Goal: Information Seeking & Learning: Learn about a topic

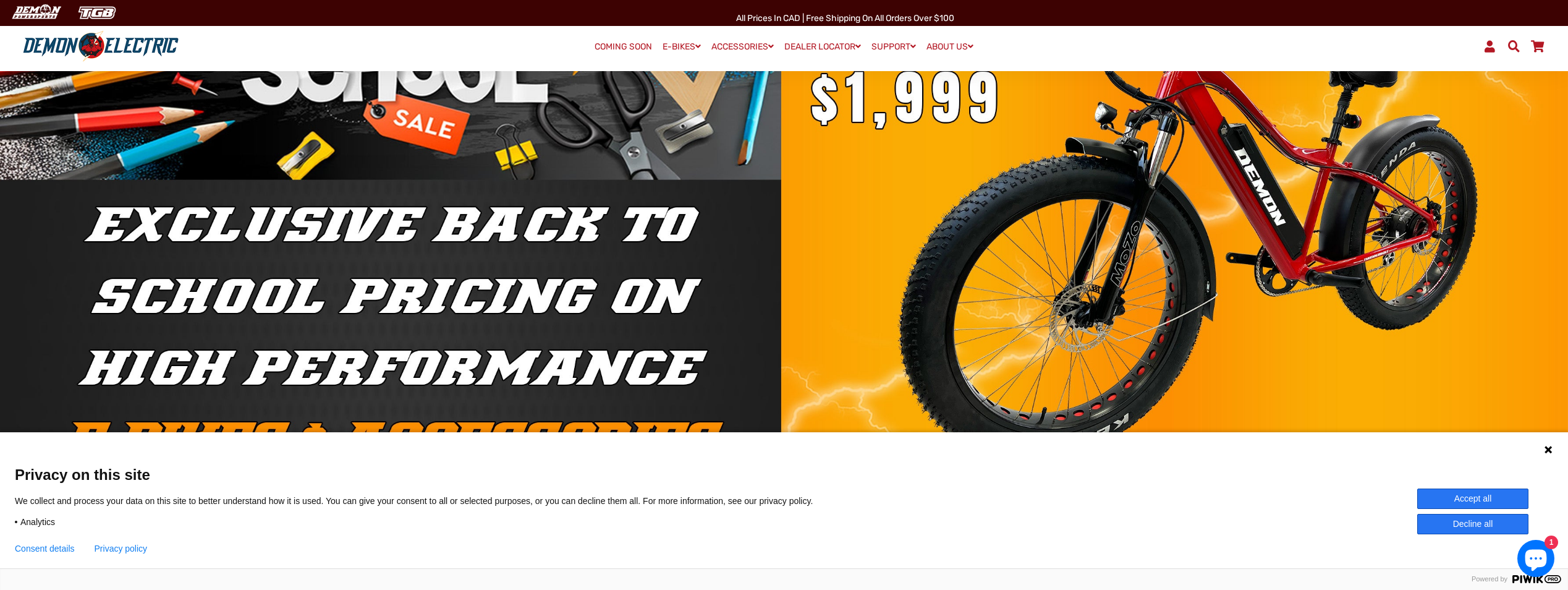
scroll to position [124, 0]
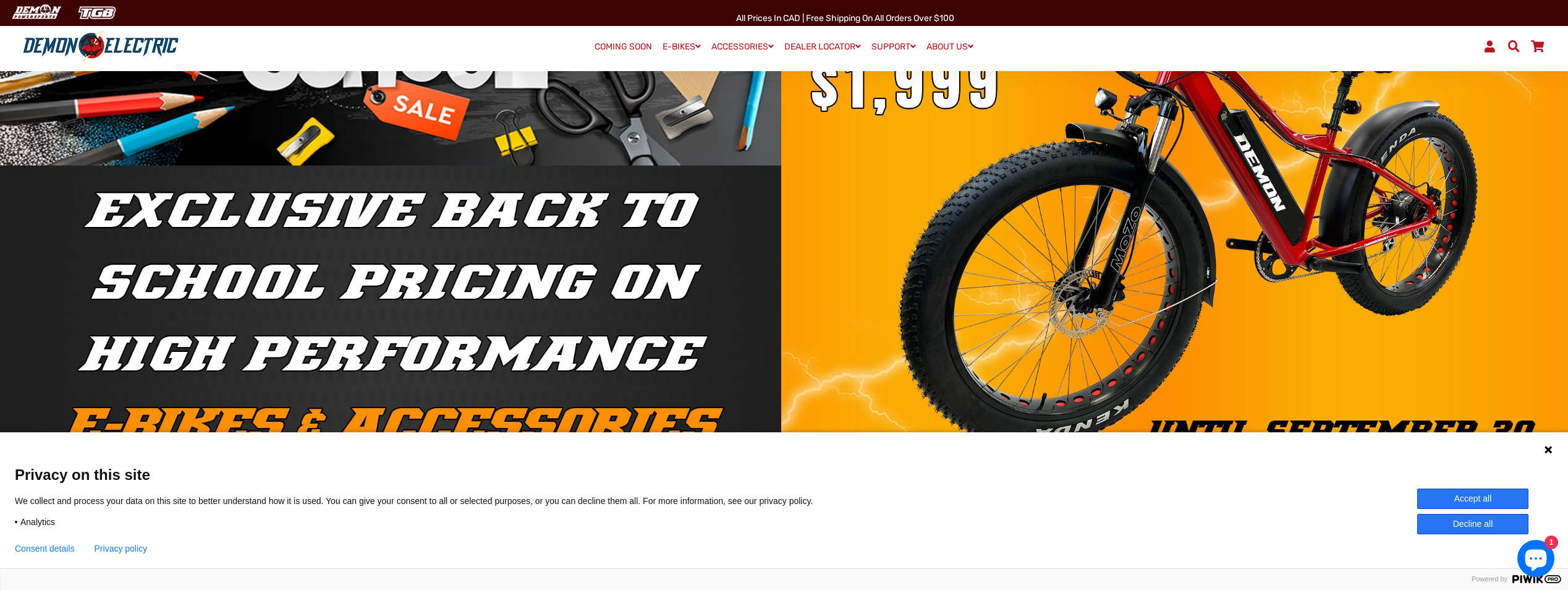
click at [1445, 495] on button "Accept all" at bounding box center [1472, 498] width 111 height 20
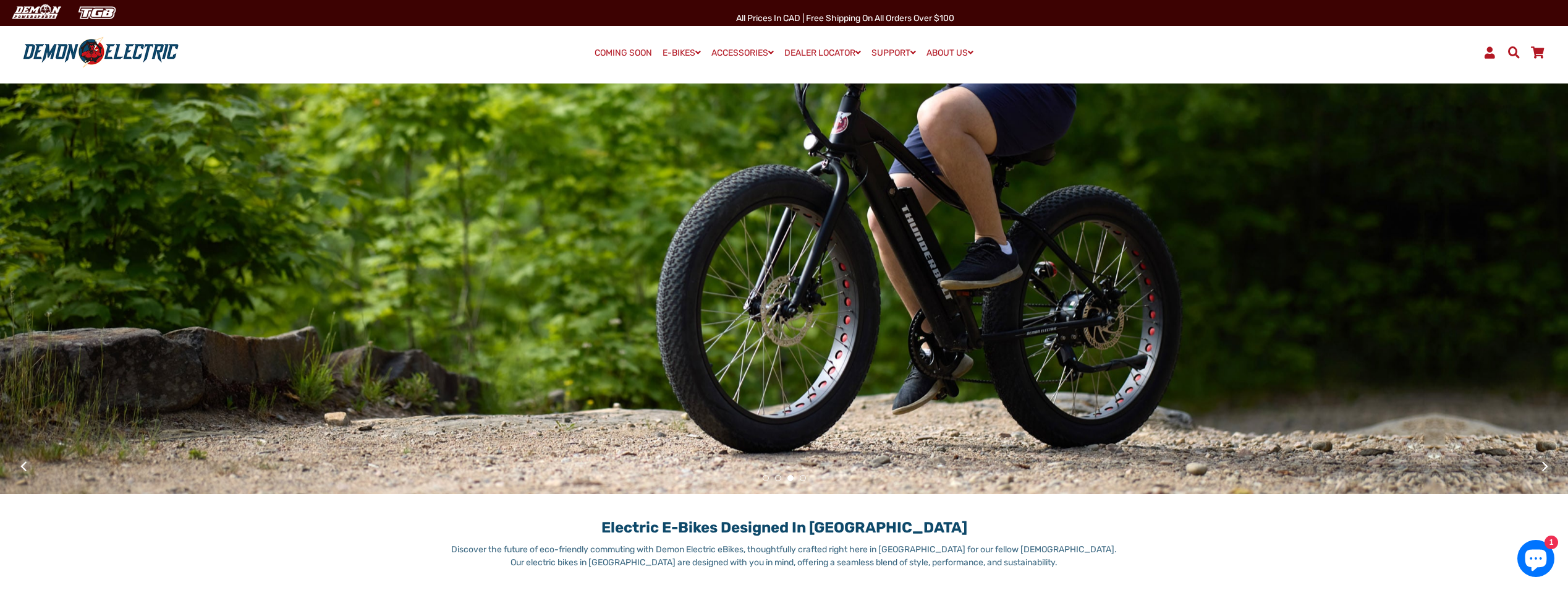
scroll to position [0, 0]
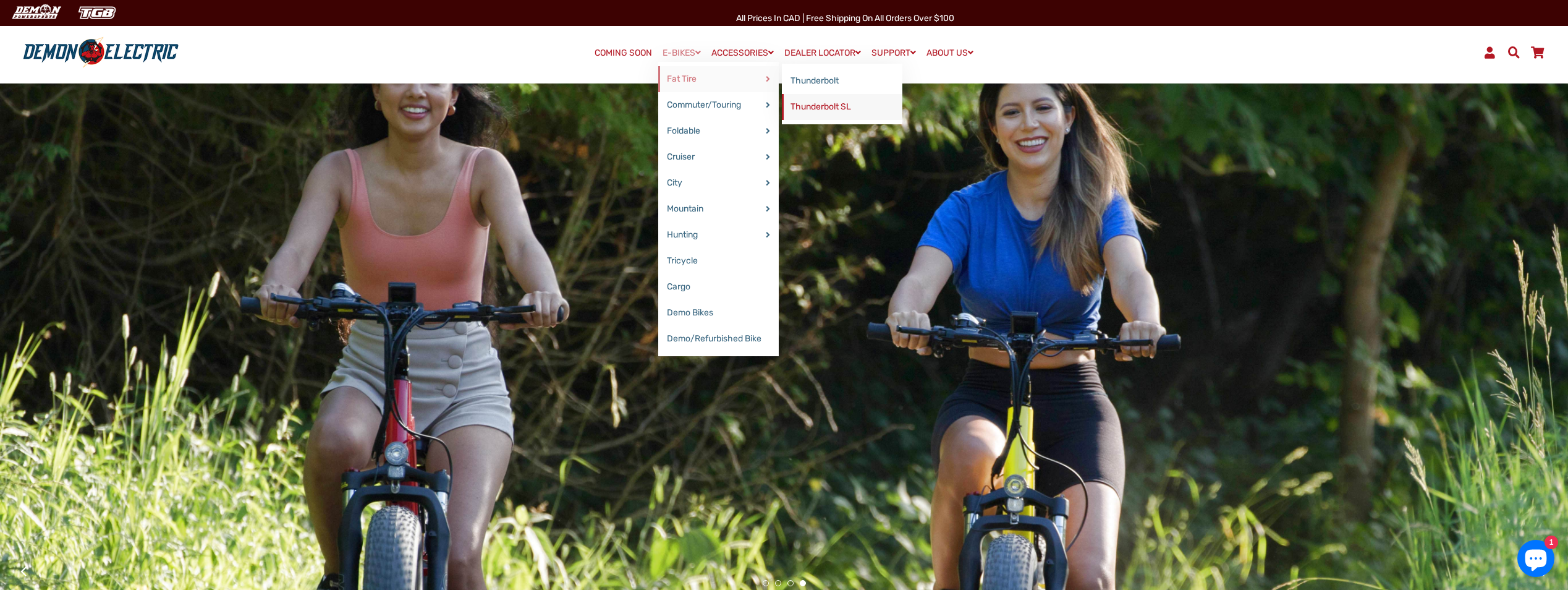
click at [819, 105] on link "Thunderbolt SL" at bounding box center [842, 107] width 120 height 26
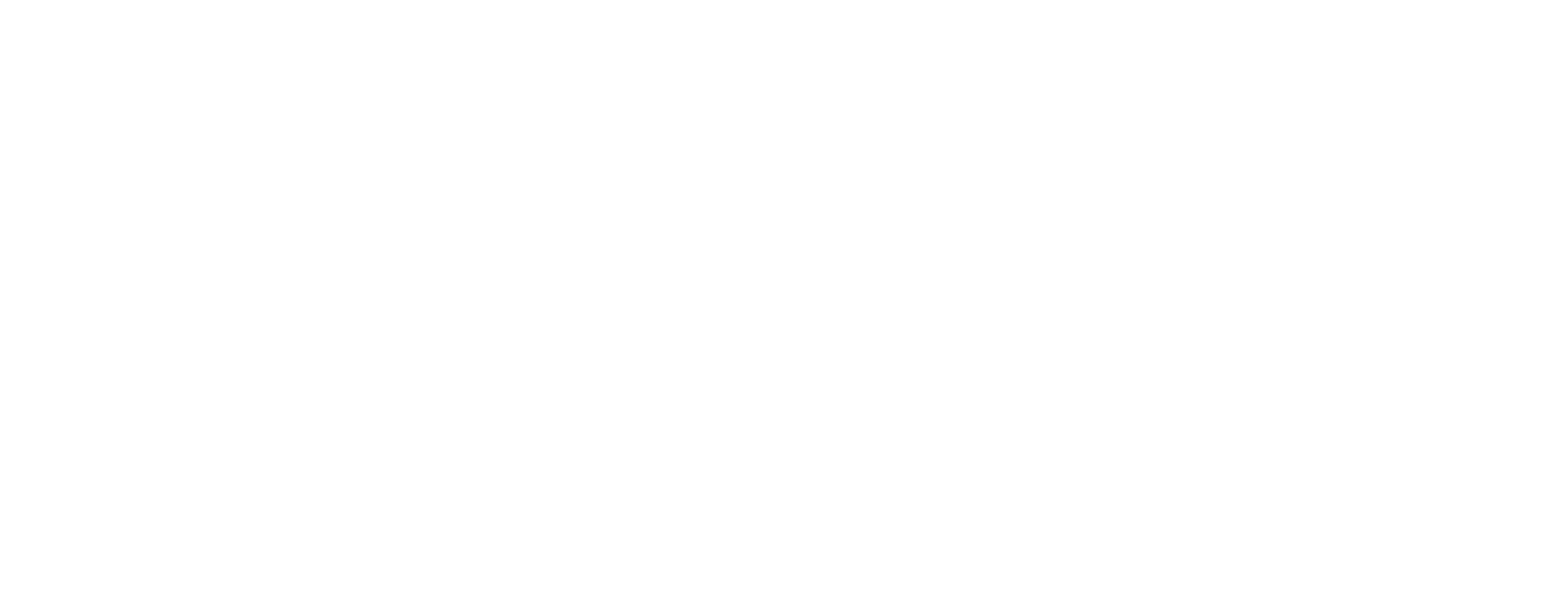
select select "******"
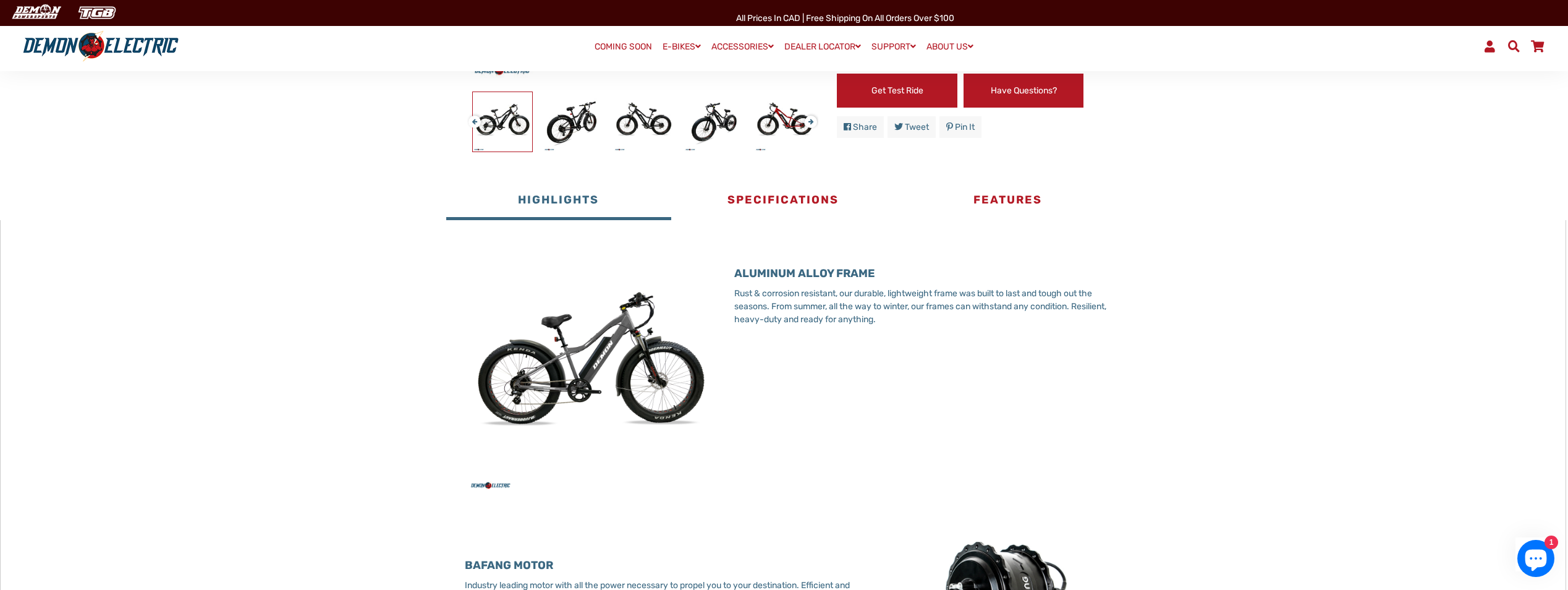
scroll to position [494, 0]
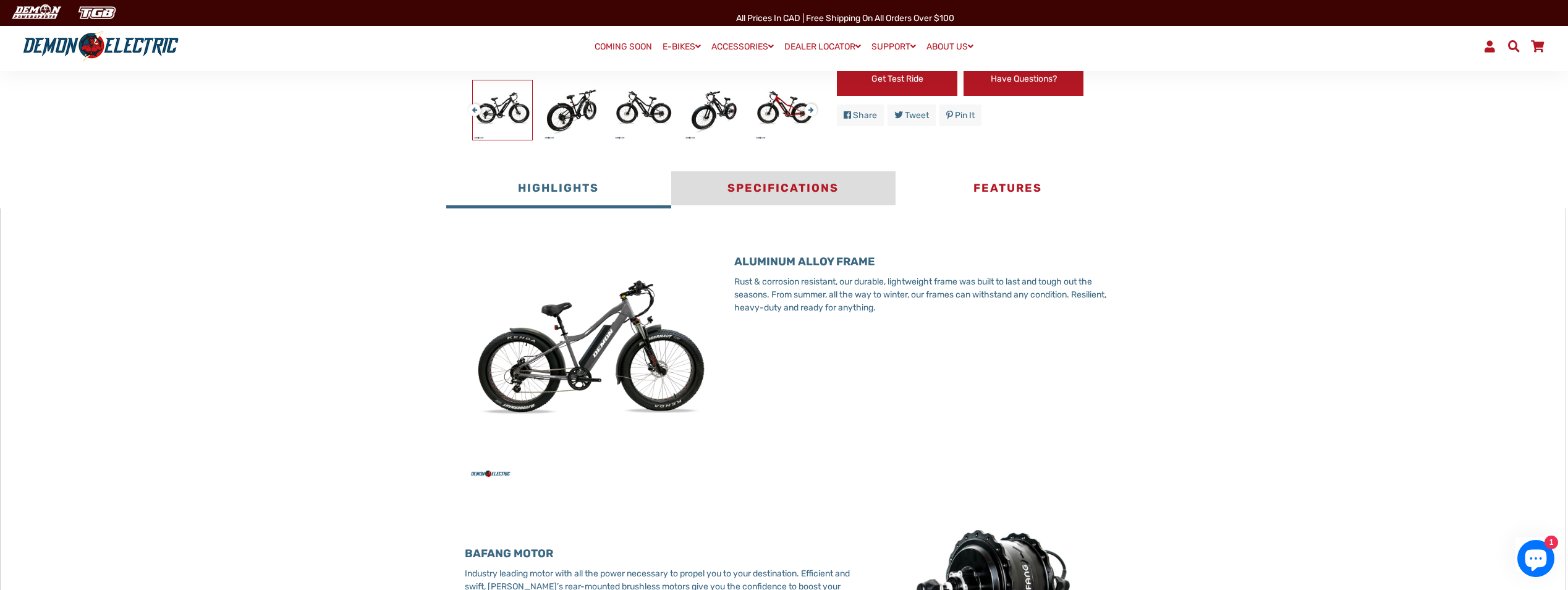
click at [775, 188] on button "Specifications" at bounding box center [783, 190] width 224 height 37
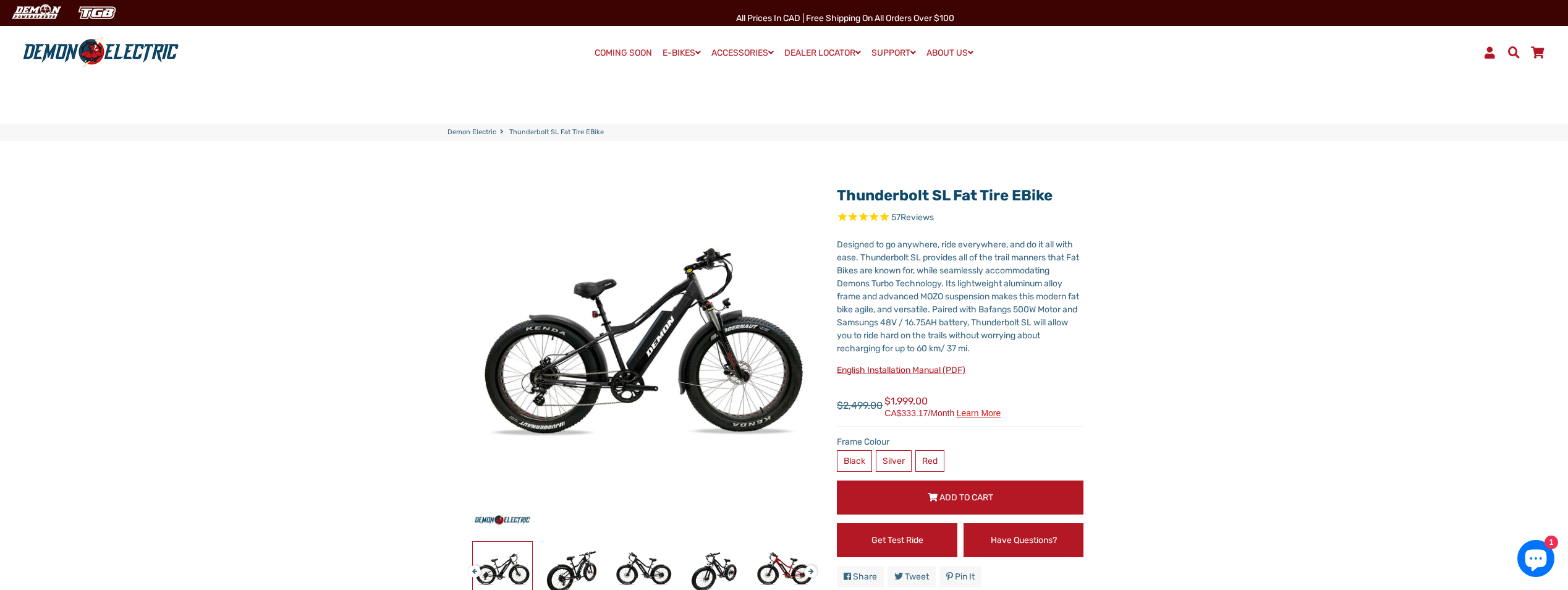
scroll to position [124, 0]
